Goal: Navigation & Orientation: Find specific page/section

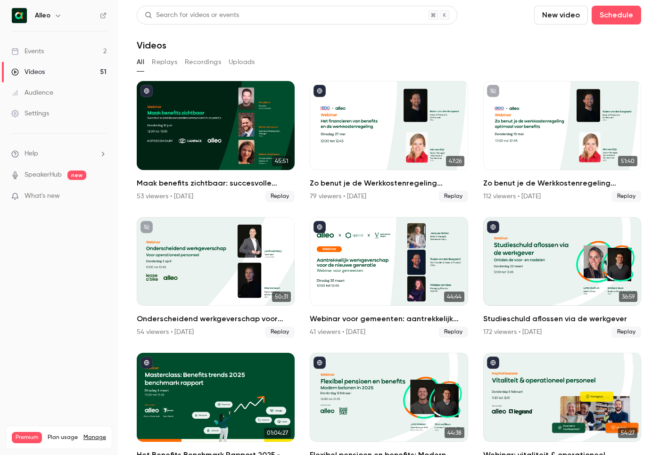
click at [52, 48] on link "Events 2" at bounding box center [59, 51] width 118 height 21
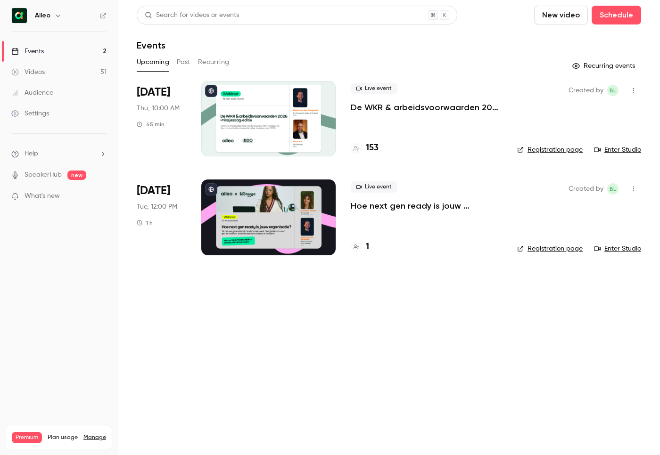
click at [374, 109] on p "De WKR & arbeidsvoorwaarden 2026 - [DATE] editie" at bounding box center [426, 107] width 151 height 11
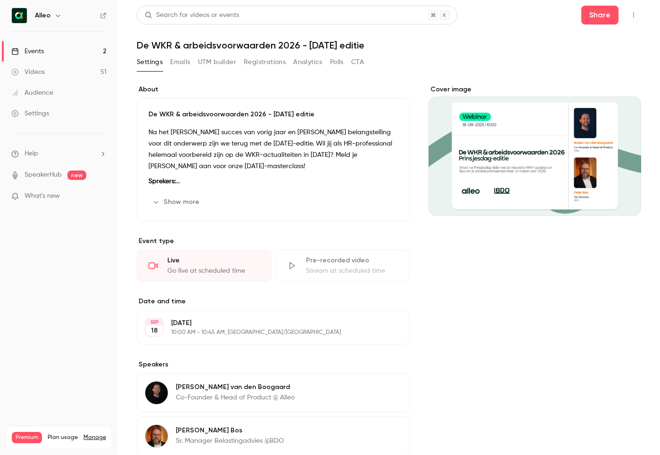
click at [161, 203] on button "Show more" at bounding box center [176, 202] width 57 height 15
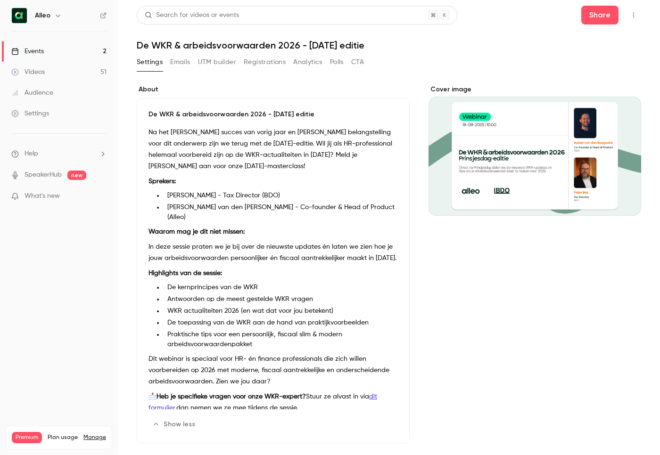
click at [266, 63] on button "Registrations" at bounding box center [265, 62] width 42 height 15
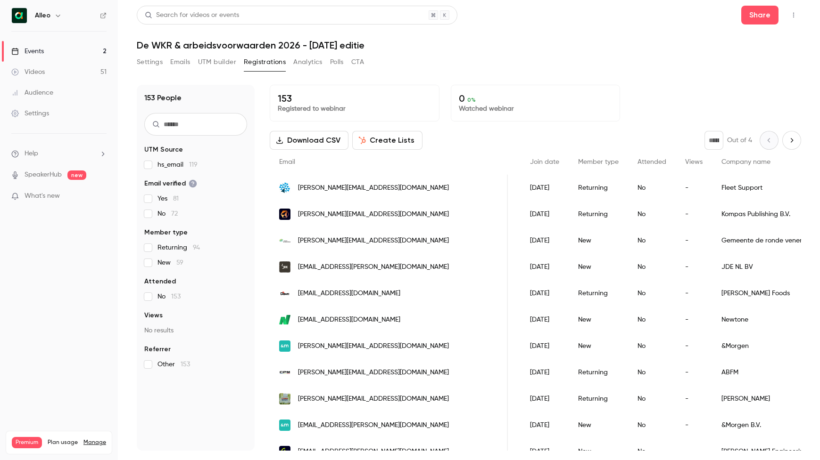
scroll to position [0, 197]
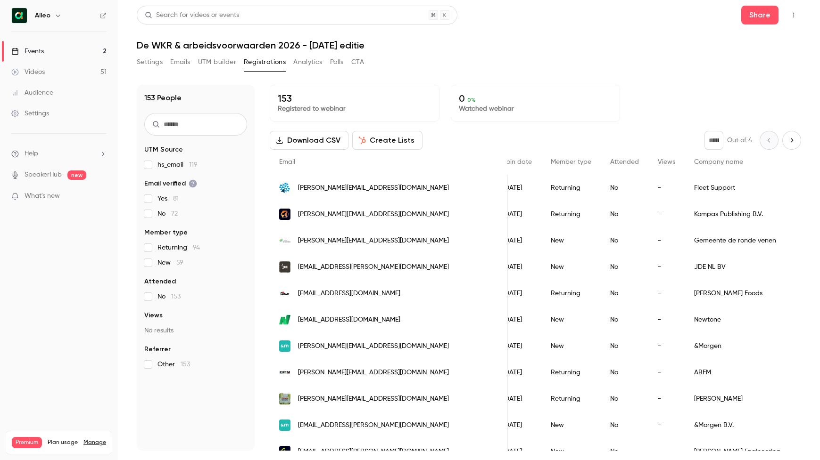
click at [56, 46] on link "Events 2" at bounding box center [59, 51] width 118 height 21
